Goal: Task Accomplishment & Management: Use online tool/utility

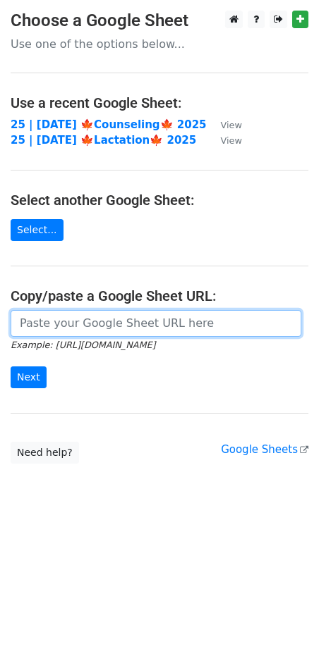
click at [123, 322] on input "url" at bounding box center [156, 323] width 290 height 27
paste input "[URL][DOMAIN_NAME]"
type input "[URL][DOMAIN_NAME]"
click at [11, 367] on input "Next" at bounding box center [29, 378] width 36 height 22
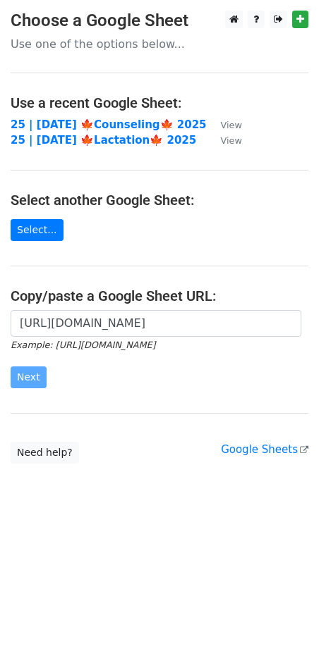
scroll to position [0, 0]
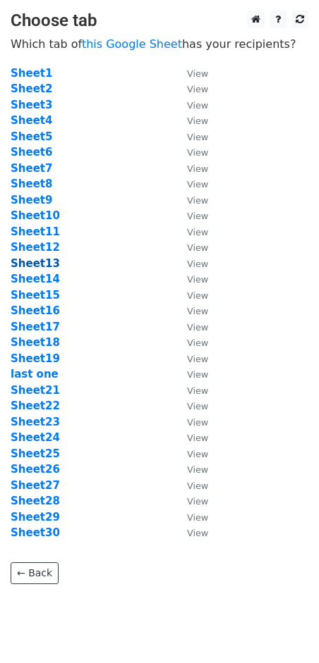
click at [42, 259] on strong "Sheet13" at bounding box center [35, 263] width 49 height 13
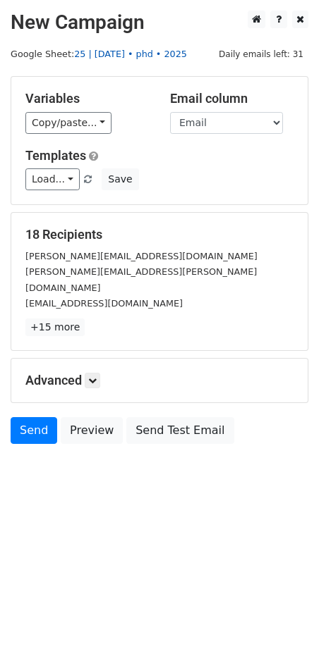
click at [135, 59] on link "25 | oct 23 • phd • 2025" at bounding box center [130, 54] width 113 height 11
click at [112, 176] on button "Save" at bounding box center [120, 179] width 37 height 22
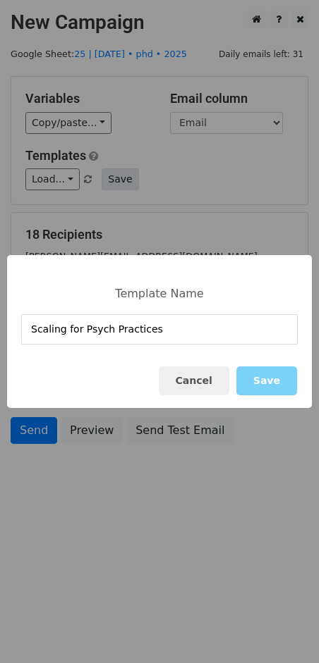
type input "Scaling for Psych Practices"
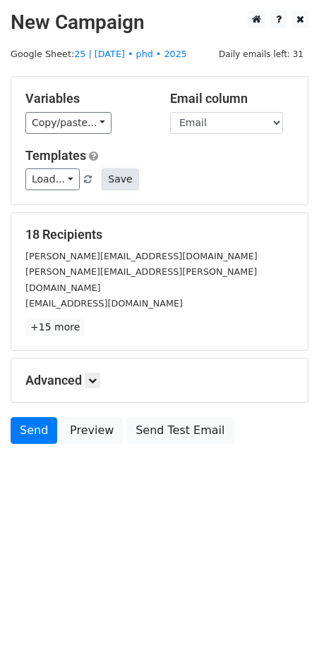
click at [115, 180] on button "Save" at bounding box center [120, 179] width 37 height 22
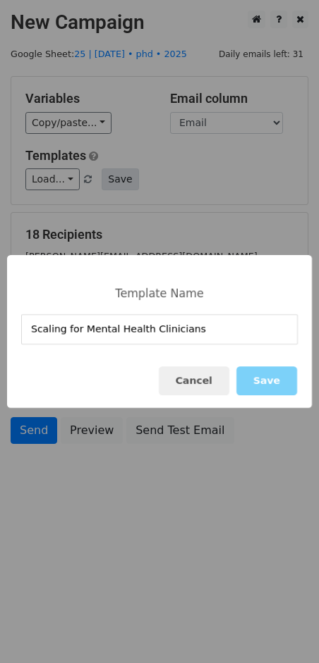
type input "Scaling for Mental Health Clinicians"
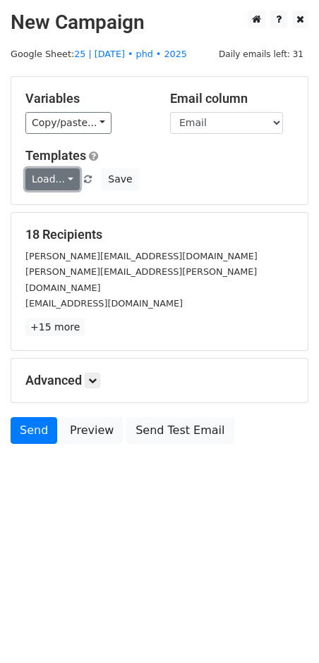
click at [42, 176] on link "Load..." at bounding box center [52, 179] width 54 height 22
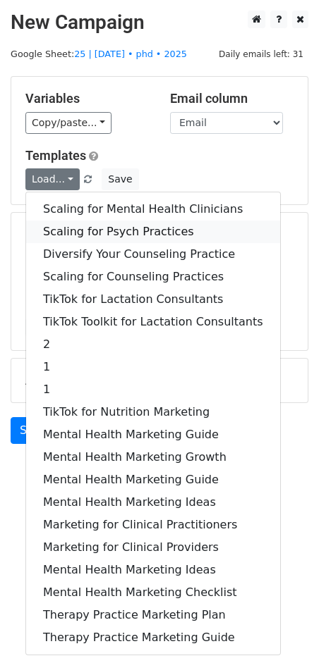
click at [121, 226] on link "Scaling for Psych Practices" at bounding box center [153, 232] width 254 height 23
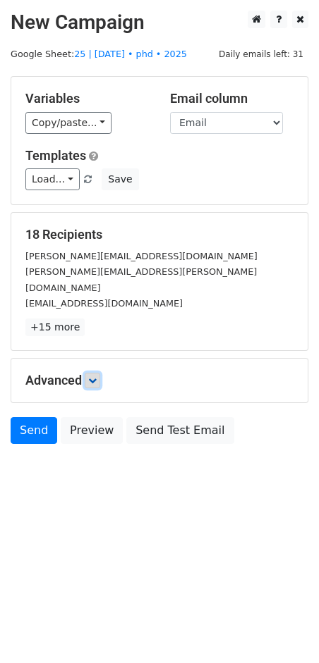
click at [93, 376] on icon at bounding box center [92, 380] width 8 height 8
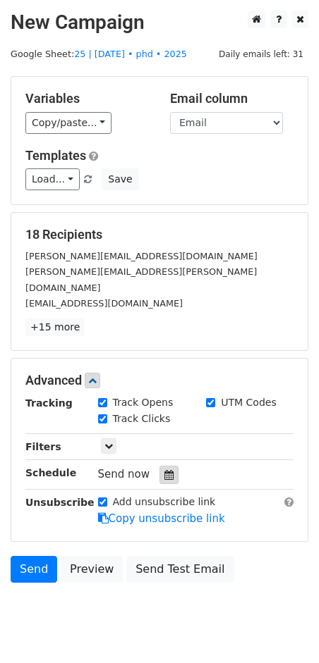
click at [164, 470] on icon at bounding box center [168, 475] width 9 height 10
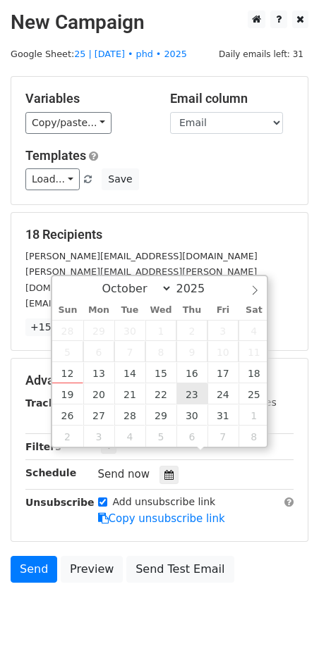
type input "2025-10-23 12:00"
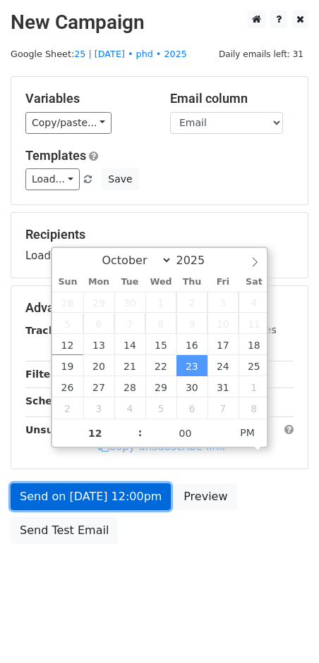
click at [149, 506] on link "Send on Oct 23 at 12:00pm" at bounding box center [91, 497] width 160 height 27
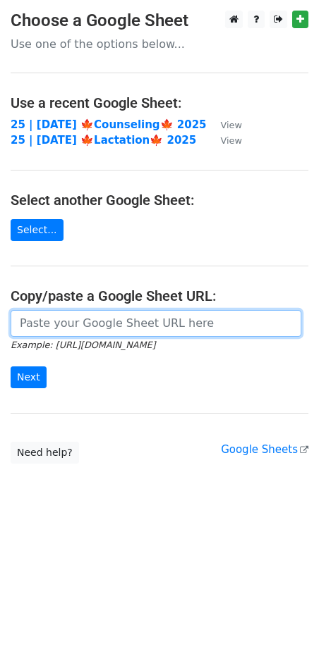
click at [125, 321] on input "url" at bounding box center [156, 323] width 290 height 27
paste input "[URL][DOMAIN_NAME]"
type input "[URL][DOMAIN_NAME]"
click at [11, 367] on input "Next" at bounding box center [29, 378] width 36 height 22
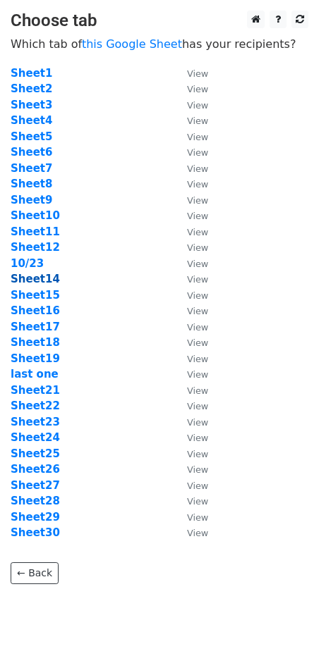
click at [28, 276] on strong "Sheet14" at bounding box center [35, 279] width 49 height 13
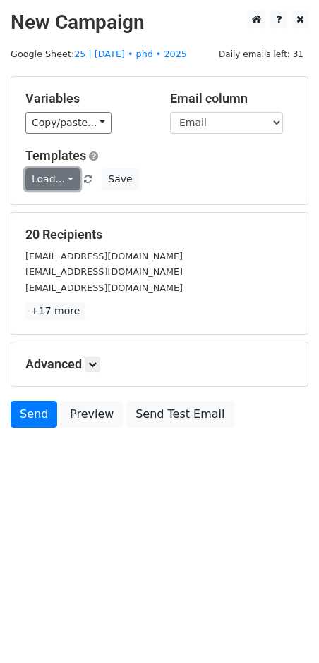
click at [54, 171] on link "Load..." at bounding box center [52, 179] width 54 height 22
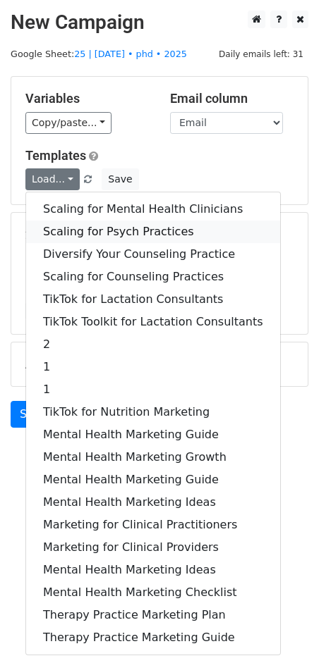
click at [103, 221] on link "Scaling for Psych Practices" at bounding box center [153, 232] width 254 height 23
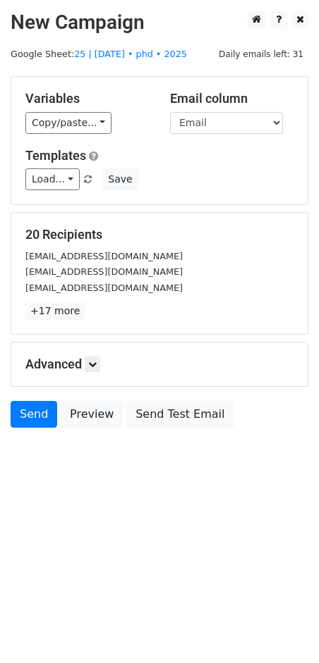
click at [102, 355] on div "Advanced Tracking Track Opens UTM Codes Track Clicks Filters Only include sprea…" at bounding box center [159, 365] width 296 height 44
click at [94, 357] on link at bounding box center [93, 365] width 16 height 16
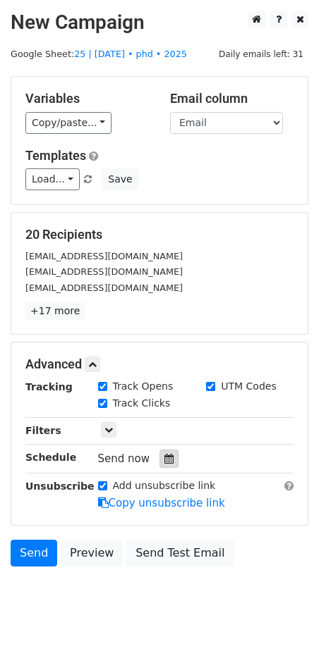
click at [164, 459] on icon at bounding box center [168, 459] width 9 height 10
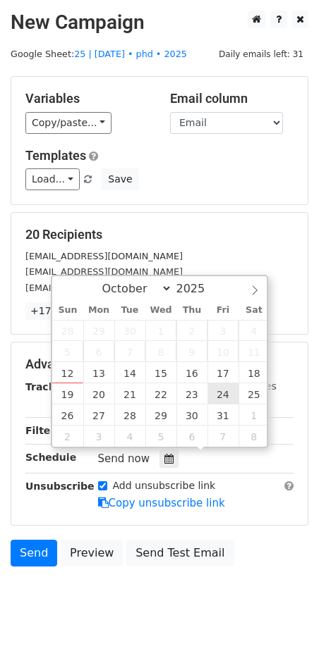
type input "[DATE] 12:00"
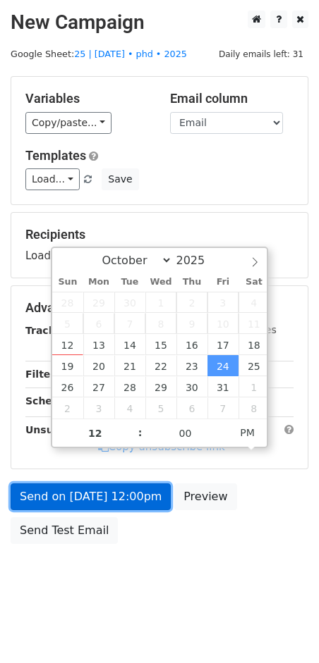
click at [100, 498] on link "Send on Oct 24 at 12:00pm" at bounding box center [91, 497] width 160 height 27
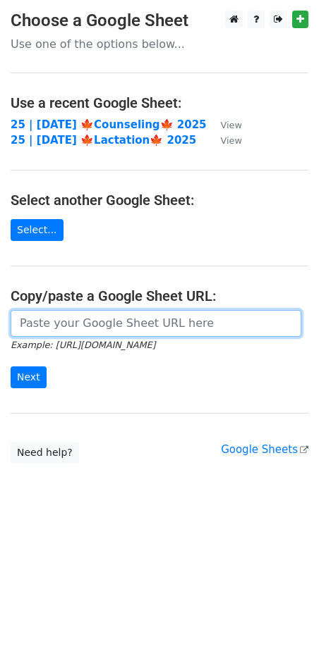
click at [141, 324] on input "url" at bounding box center [156, 323] width 290 height 27
paste input "[URL][DOMAIN_NAME]"
type input "[URL][DOMAIN_NAME]"
click at [11, 367] on input "Next" at bounding box center [29, 378] width 36 height 22
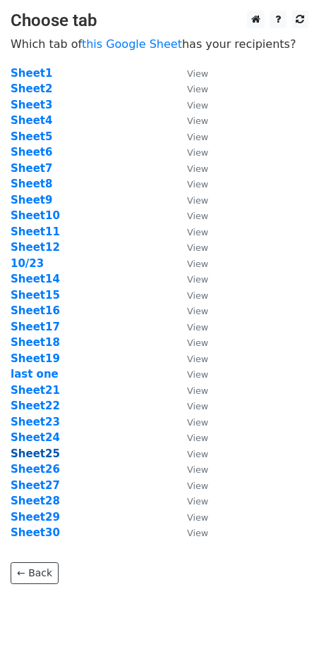
click at [33, 453] on strong "Sheet25" at bounding box center [35, 454] width 49 height 13
click at [42, 296] on strong "Sheet15" at bounding box center [35, 295] width 49 height 13
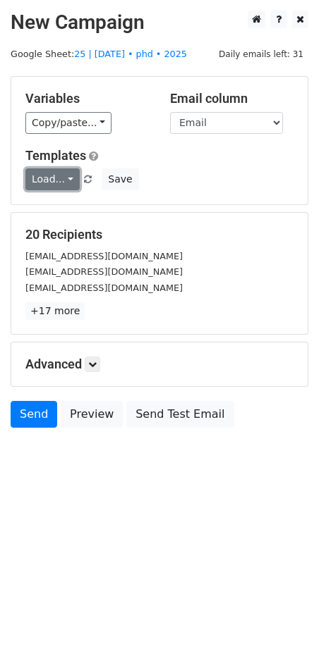
click at [61, 182] on link "Load..." at bounding box center [52, 179] width 54 height 22
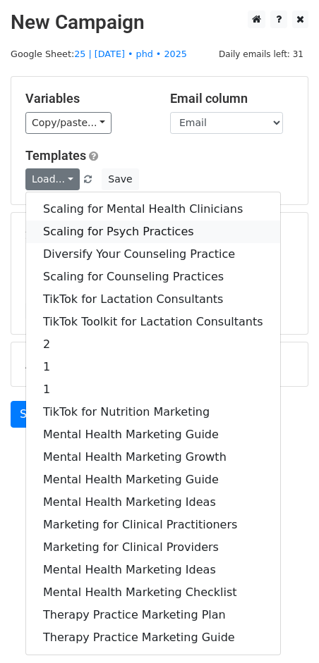
click at [75, 225] on link "Scaling for Psych Practices" at bounding box center [153, 232] width 254 height 23
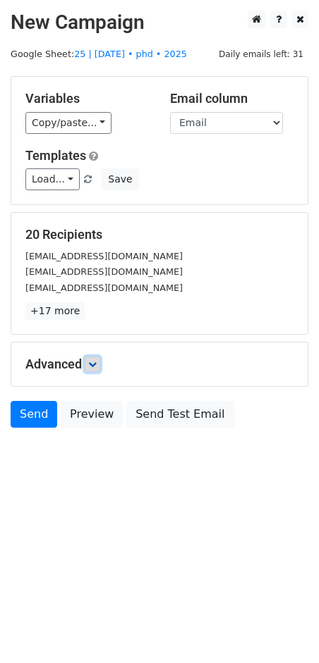
click at [91, 364] on icon at bounding box center [92, 364] width 8 height 8
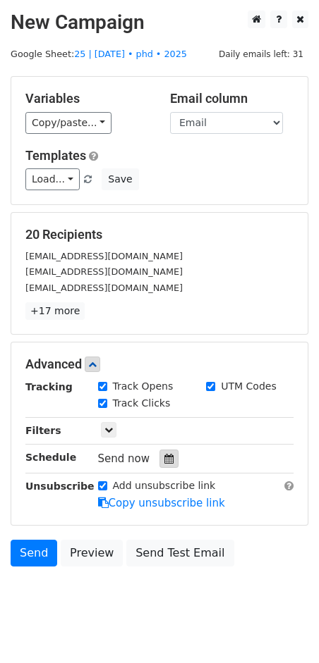
click at [164, 455] on icon at bounding box center [168, 459] width 9 height 10
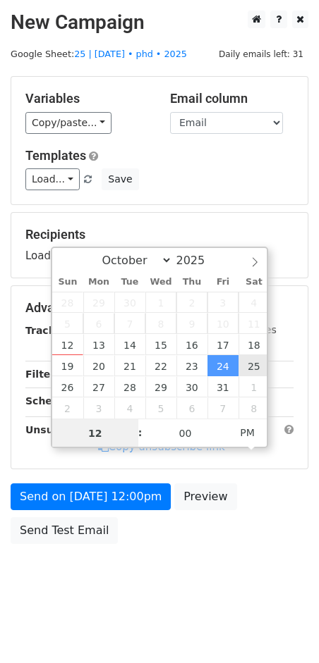
type input "2025-10-25 12:00"
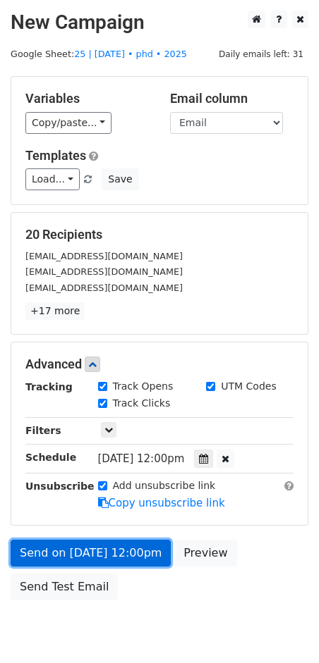
click at [122, 548] on link "Send on Oct 25 at 12:00pm" at bounding box center [91, 553] width 160 height 27
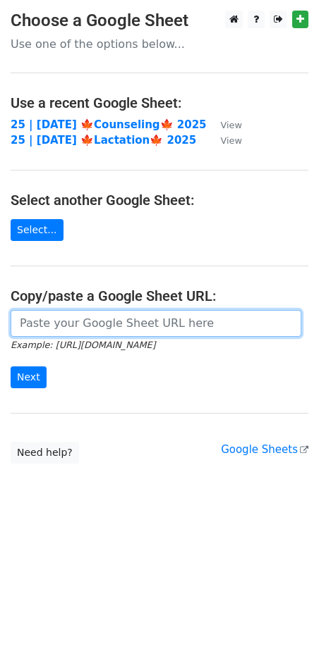
click at [51, 328] on input "url" at bounding box center [156, 323] width 290 height 27
paste input "[URL][DOMAIN_NAME]"
type input "https://docs.google.com/spreadsheets/d/1h8m02tJ3-FaHtkE1Z1q17ouJv7AdcEwuu_thep-…"
click at [11, 367] on input "Next" at bounding box center [29, 378] width 36 height 22
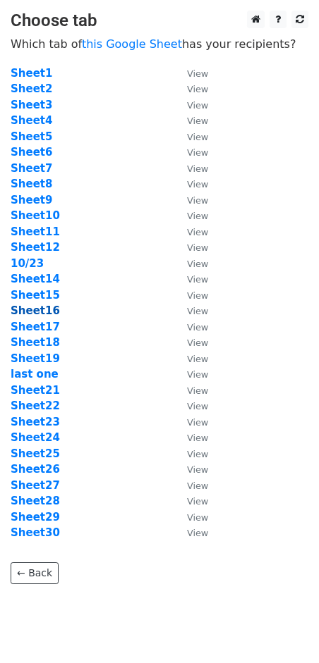
click at [38, 309] on strong "Sheet16" at bounding box center [35, 311] width 49 height 13
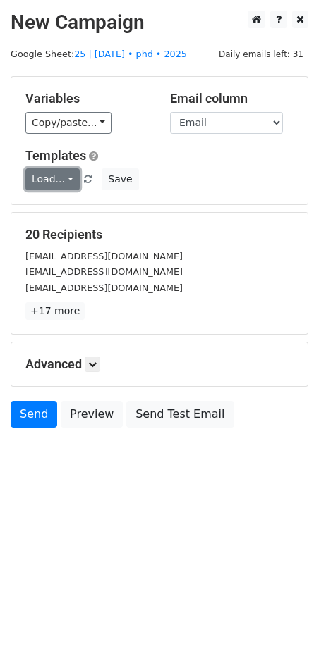
click at [54, 180] on link "Load..." at bounding box center [52, 179] width 54 height 22
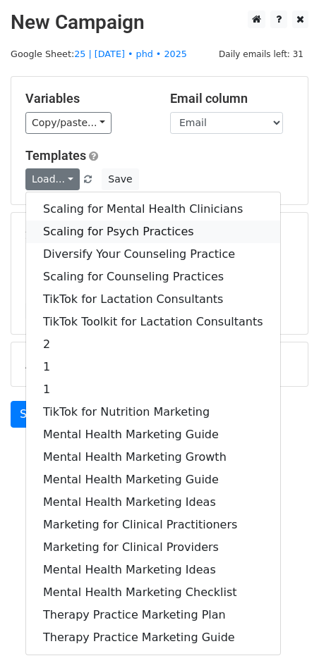
click at [91, 226] on link "Scaling for Psych Practices" at bounding box center [153, 232] width 254 height 23
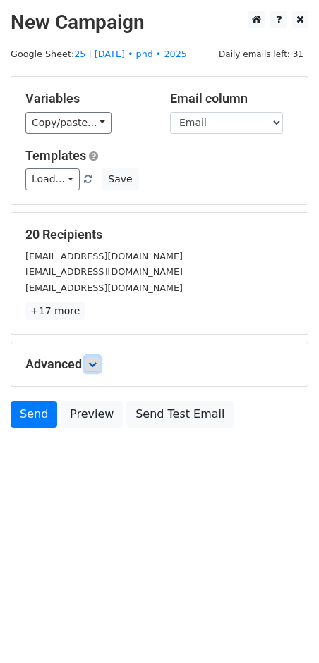
click at [94, 360] on icon at bounding box center [92, 364] width 8 height 8
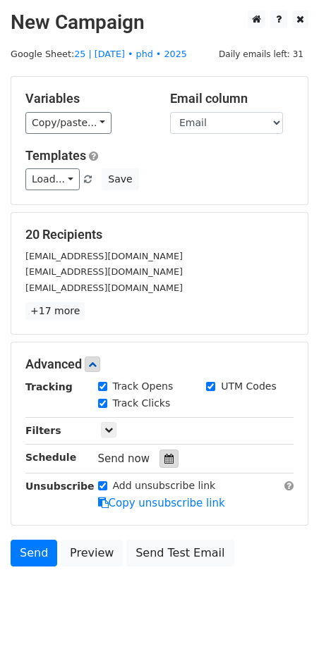
click at [164, 457] on icon at bounding box center [168, 459] width 9 height 10
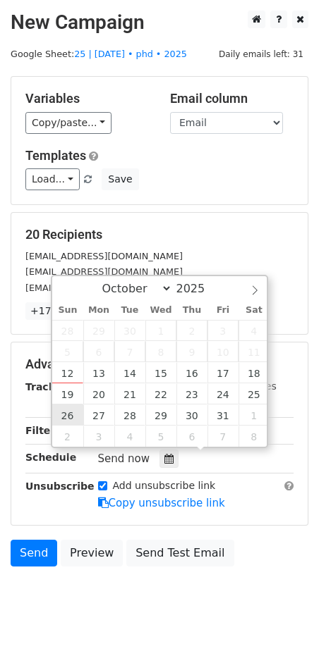
type input "2025-10-26 12:00"
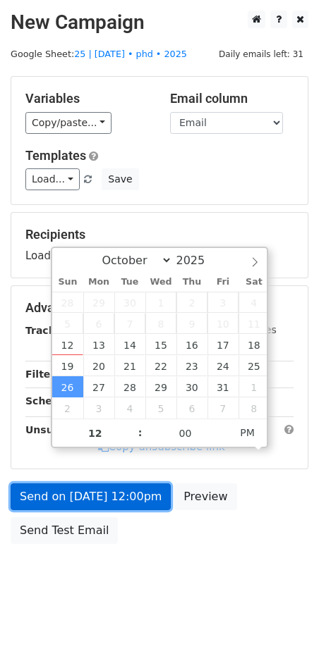
click at [72, 496] on link "Send on Oct 26 at 12:00pm" at bounding box center [91, 497] width 160 height 27
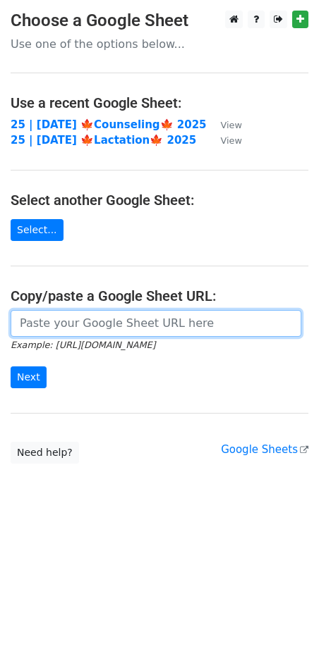
click at [116, 326] on input "url" at bounding box center [156, 323] width 290 height 27
paste input "https://docs.google.com/spreadsheets/d/1h8m02tJ3-FaHtkE1Z1q17ouJv7AdcEwuu_thep-…"
type input "https://docs.google.com/spreadsheets/d/1h8m02tJ3-FaHtkE1Z1q17ouJv7AdcEwuu_thep-…"
click at [11, 367] on input "Next" at bounding box center [29, 378] width 36 height 22
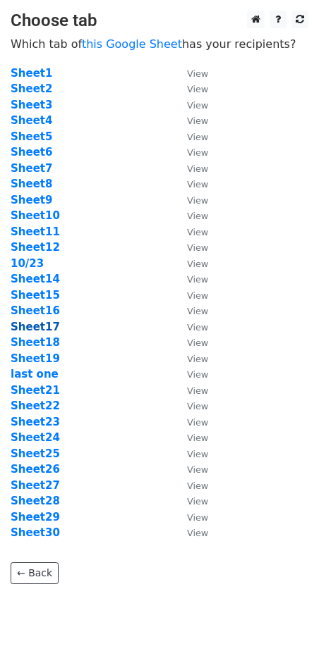
click at [42, 327] on strong "Sheet17" at bounding box center [35, 327] width 49 height 13
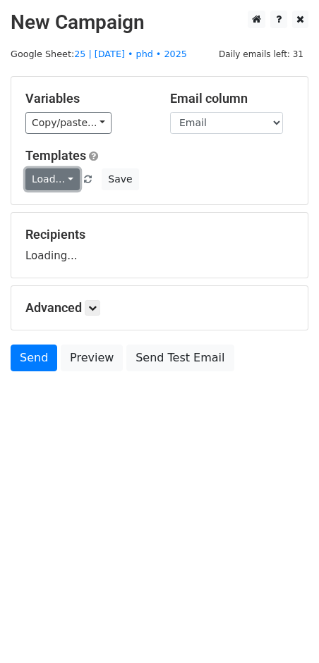
click at [70, 181] on link "Load..." at bounding box center [52, 179] width 54 height 22
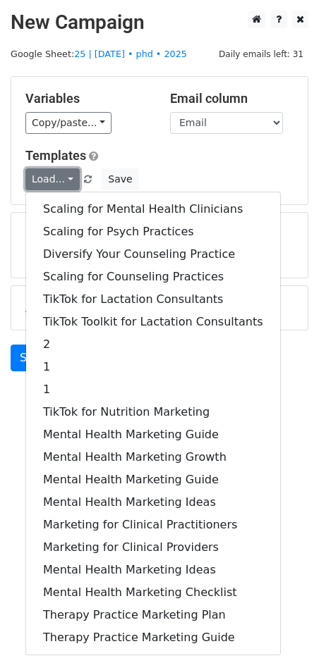
click at [70, 181] on link "Load..." at bounding box center [52, 179] width 54 height 22
